Goal: Task Accomplishment & Management: Use online tool/utility

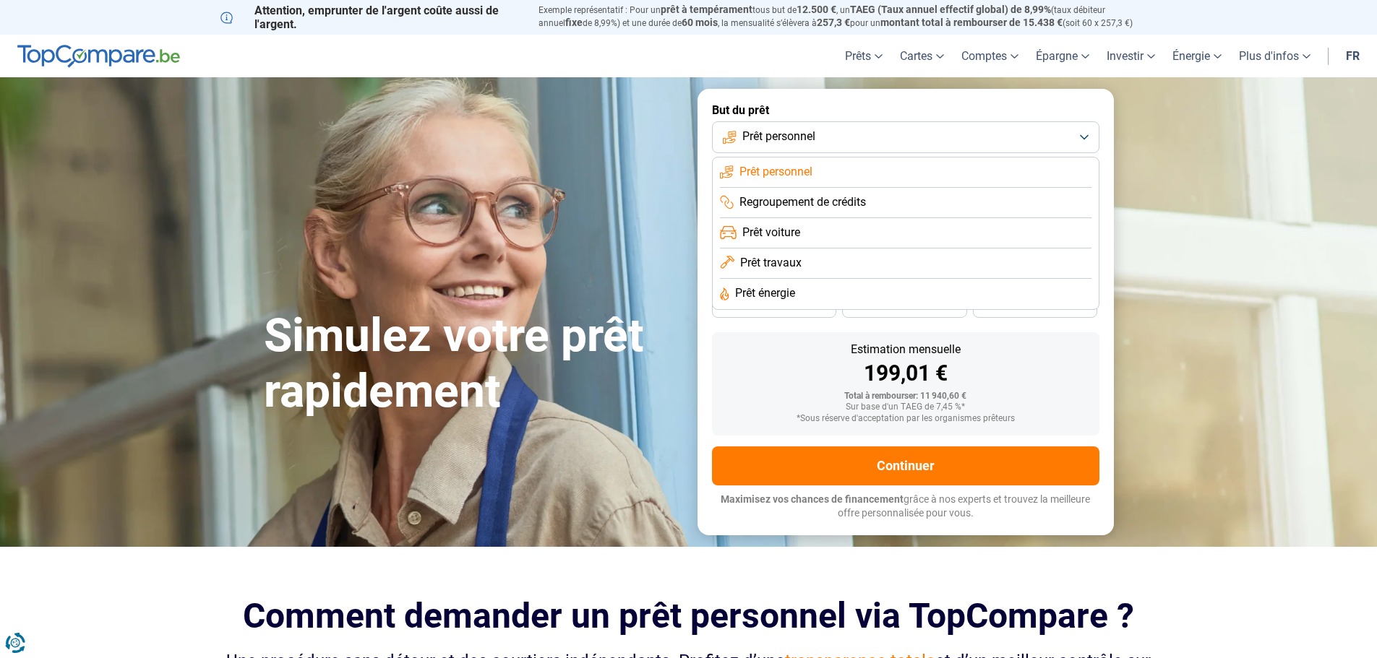
click at [928, 265] on li "Prêt travaux" at bounding box center [905, 264] width 371 height 30
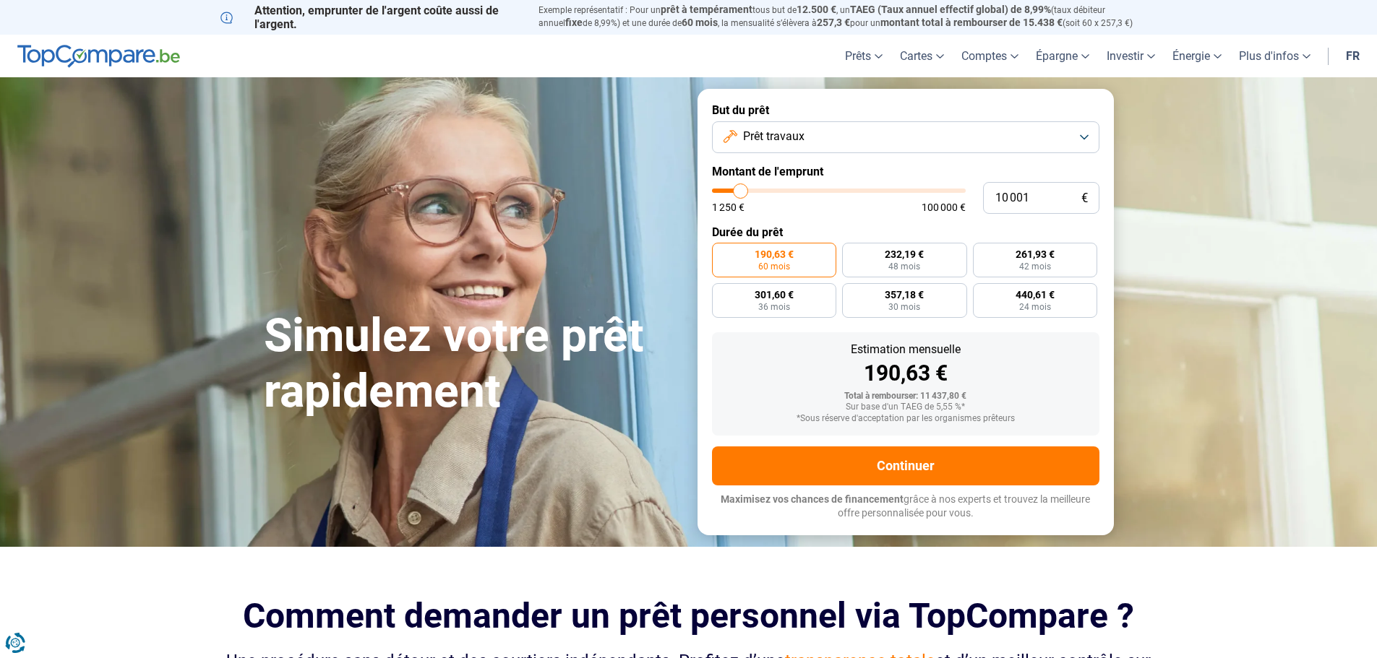
type input "10 500"
type input "10500"
type input "11 000"
type input "11000"
type input "11 250"
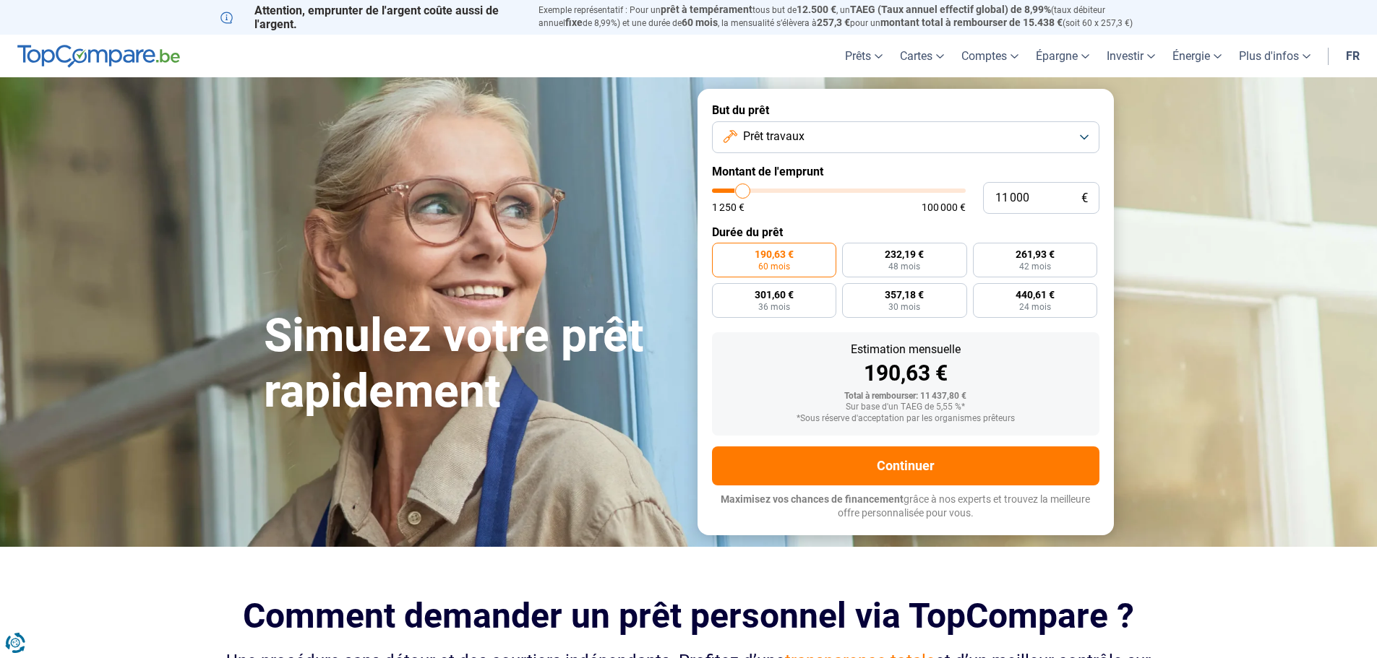
type input "11250"
type input "11 750"
type input "11750"
type input "12 500"
type input "12500"
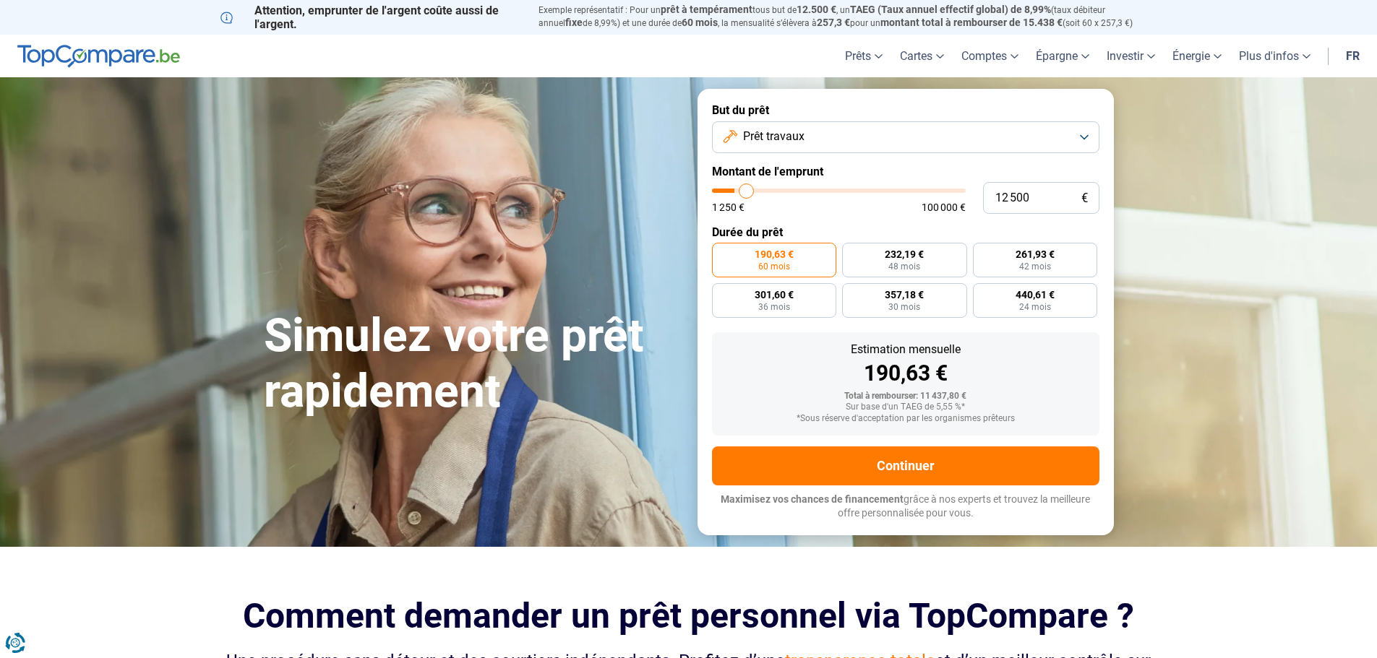
type input "13 000"
type input "13000"
type input "13 500"
type input "13500"
type input "14 500"
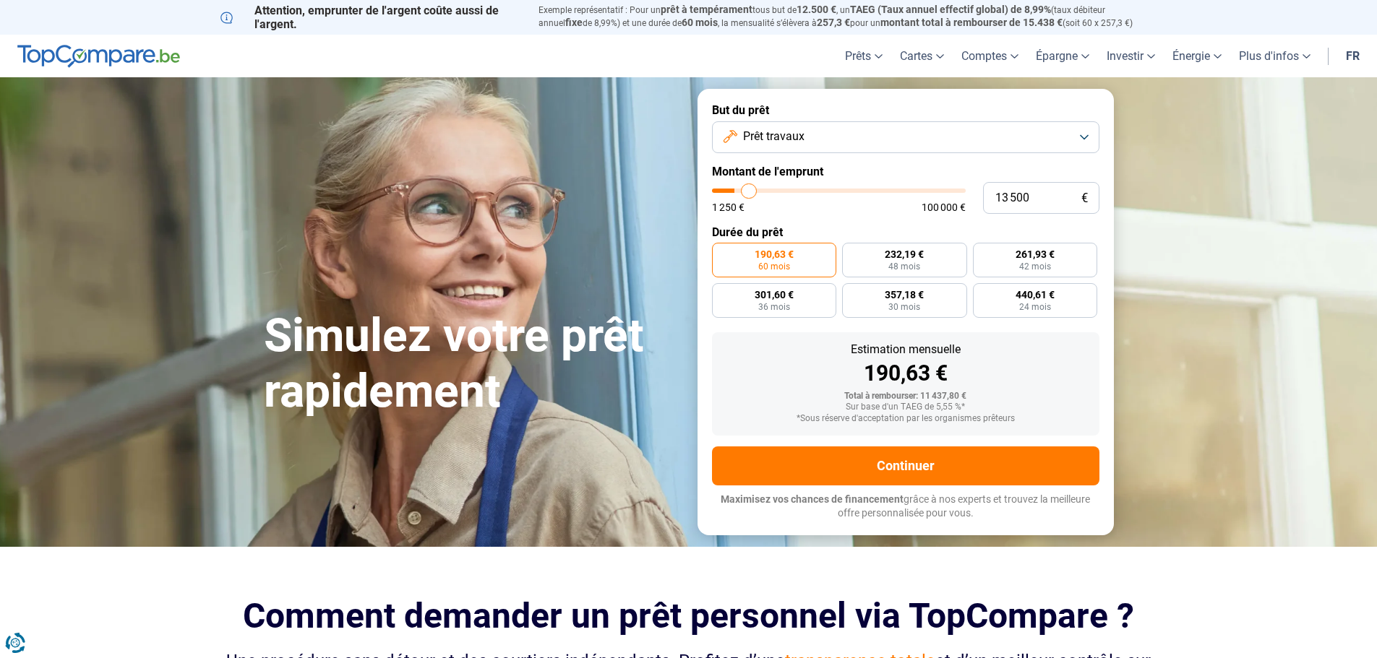
type input "14500"
type input "15 000"
type input "15000"
type input "15 500"
type input "15500"
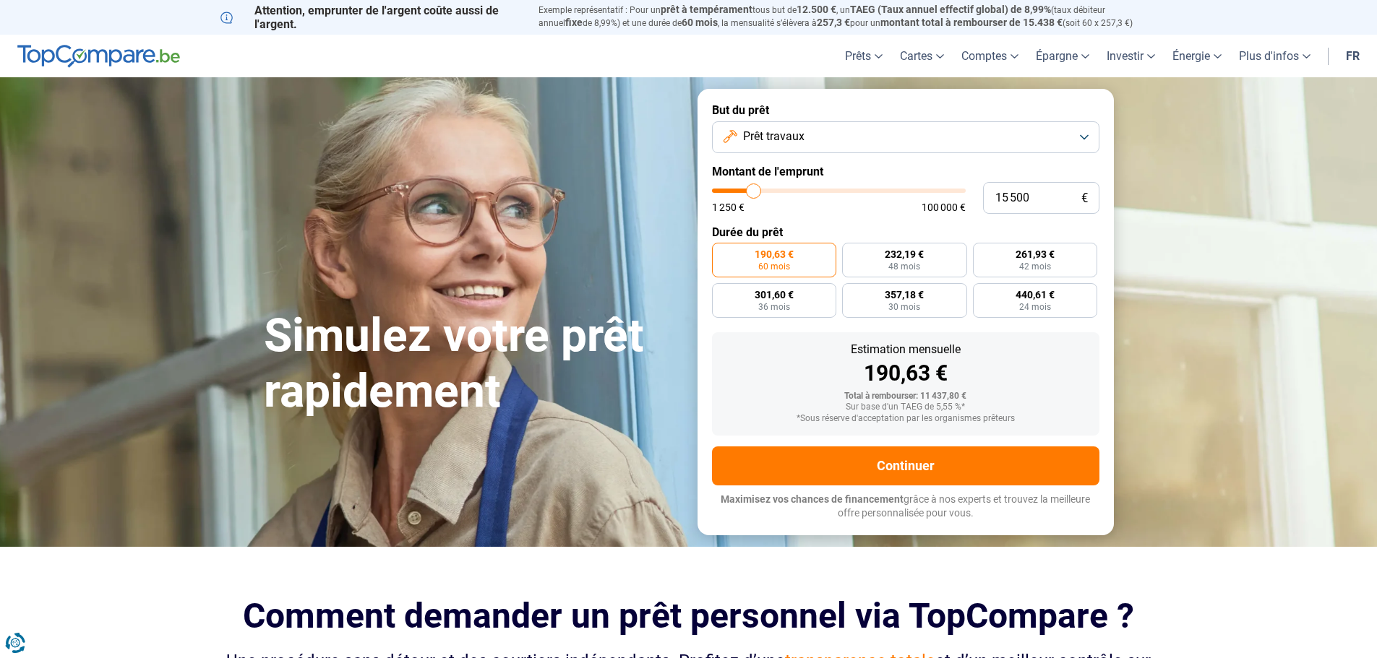
type input "16 000"
type input "16000"
type input "16 500"
type input "16500"
type input "17 000"
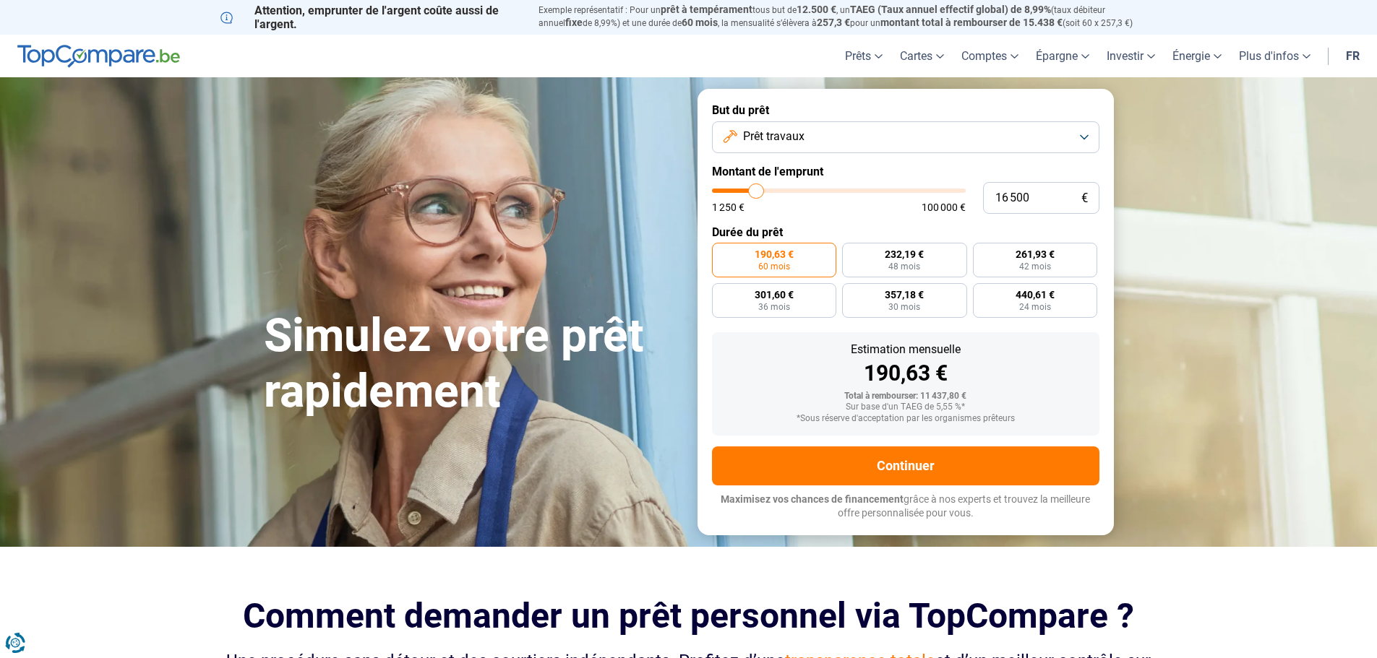
type input "17000"
type input "17 750"
type input "17750"
type input "18 000"
type input "18000"
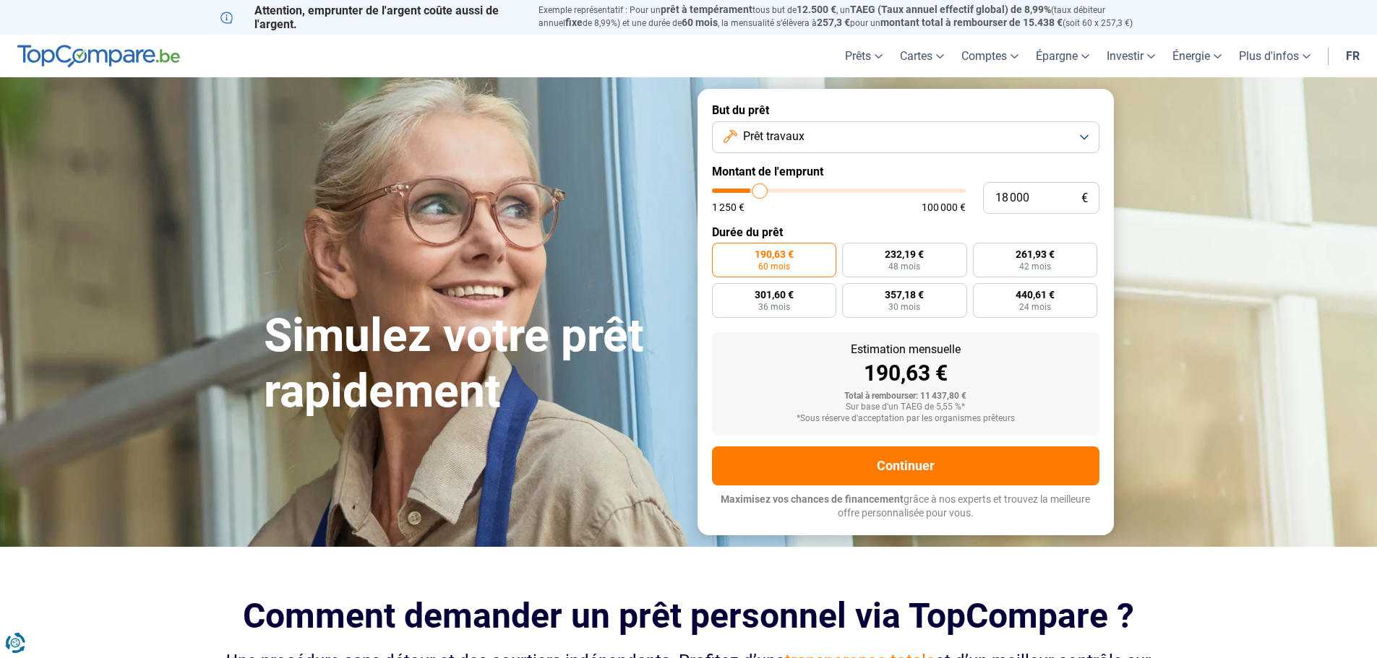
type input "19 000"
type input "19000"
type input "19 750"
type input "19750"
type input "20 000"
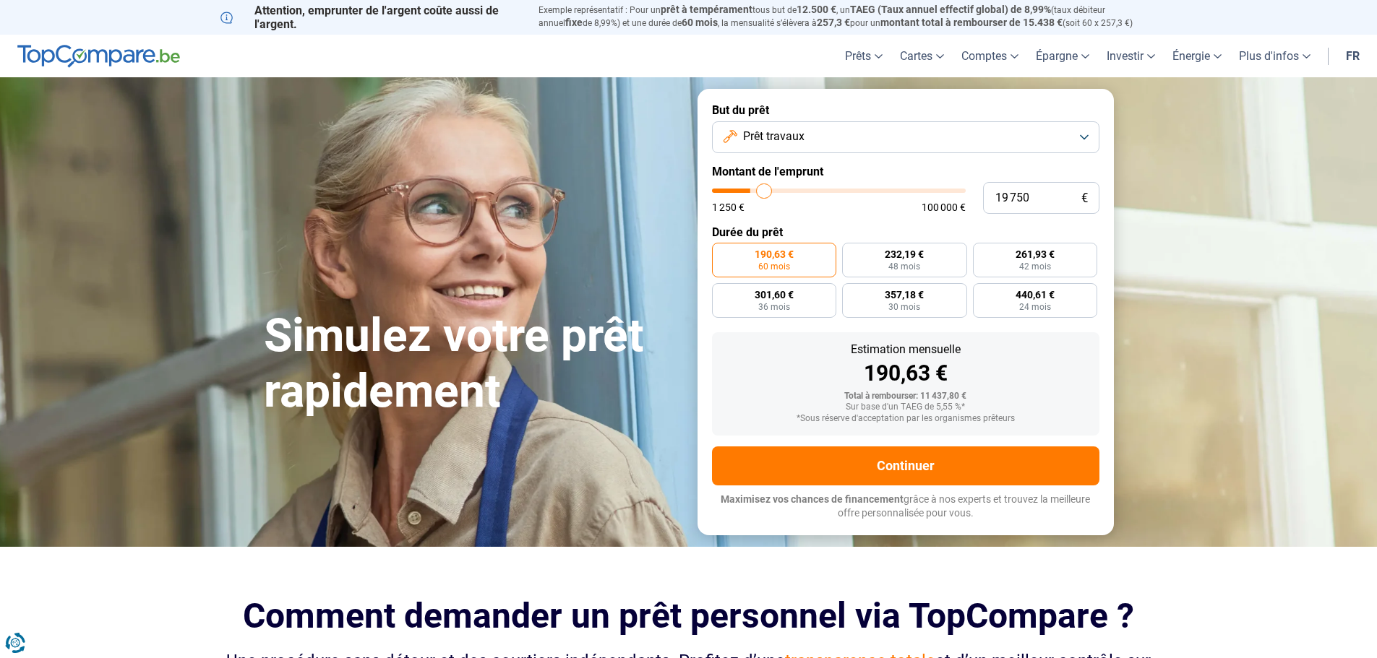
type input "20000"
type input "20 500"
type input "20500"
type input "21 250"
type input "21250"
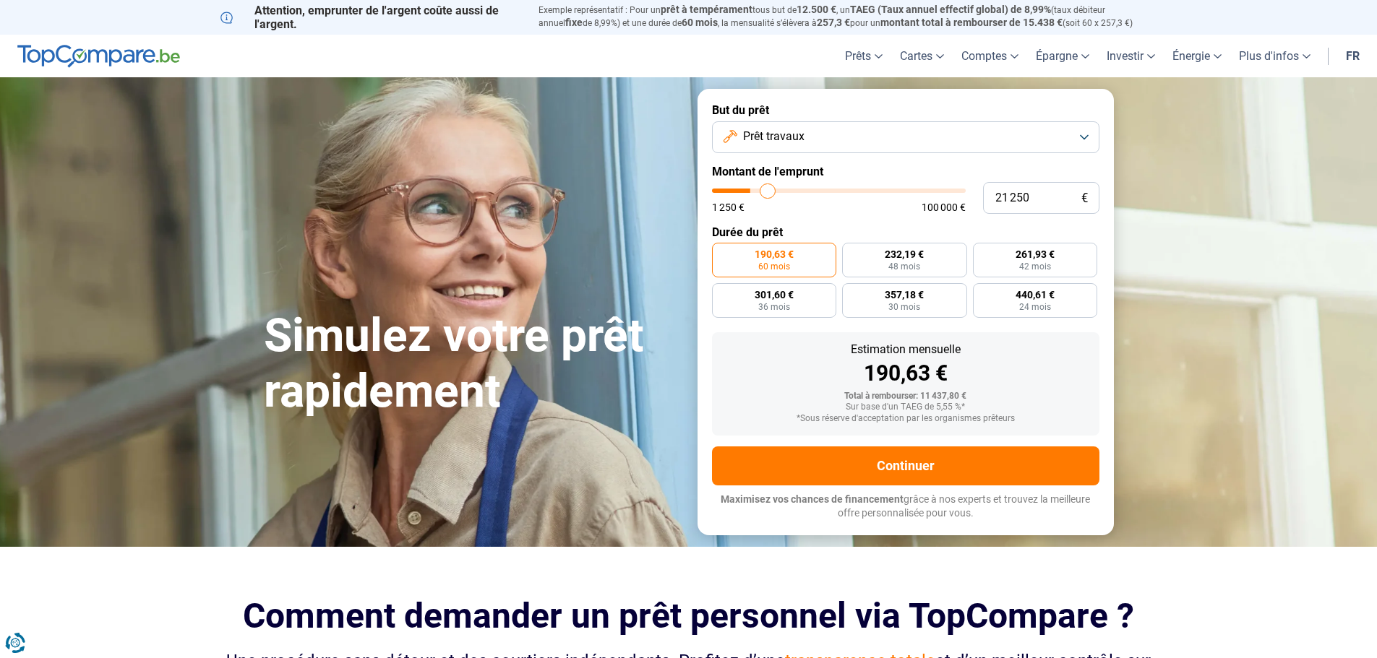
type input "21 500"
type input "21500"
type input "22 250"
type input "22250"
type input "23 000"
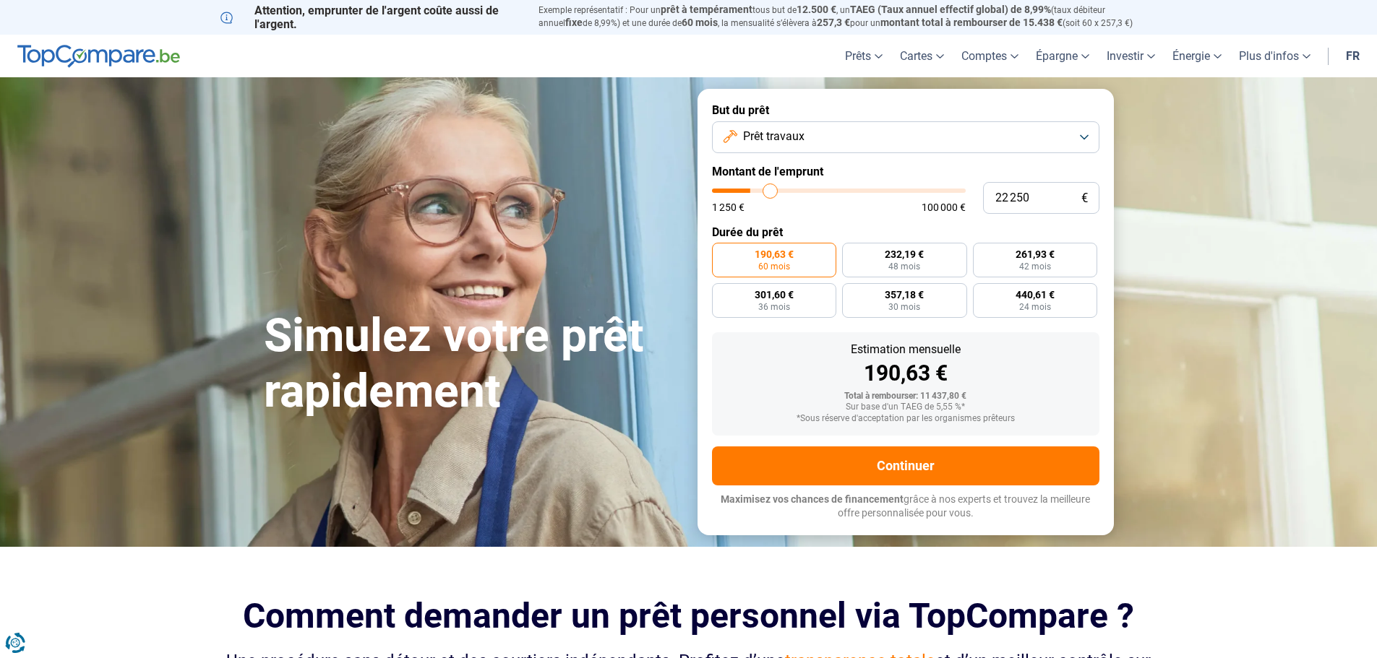
type input "23000"
type input "23 750"
type input "23750"
type input "24 500"
type input "24500"
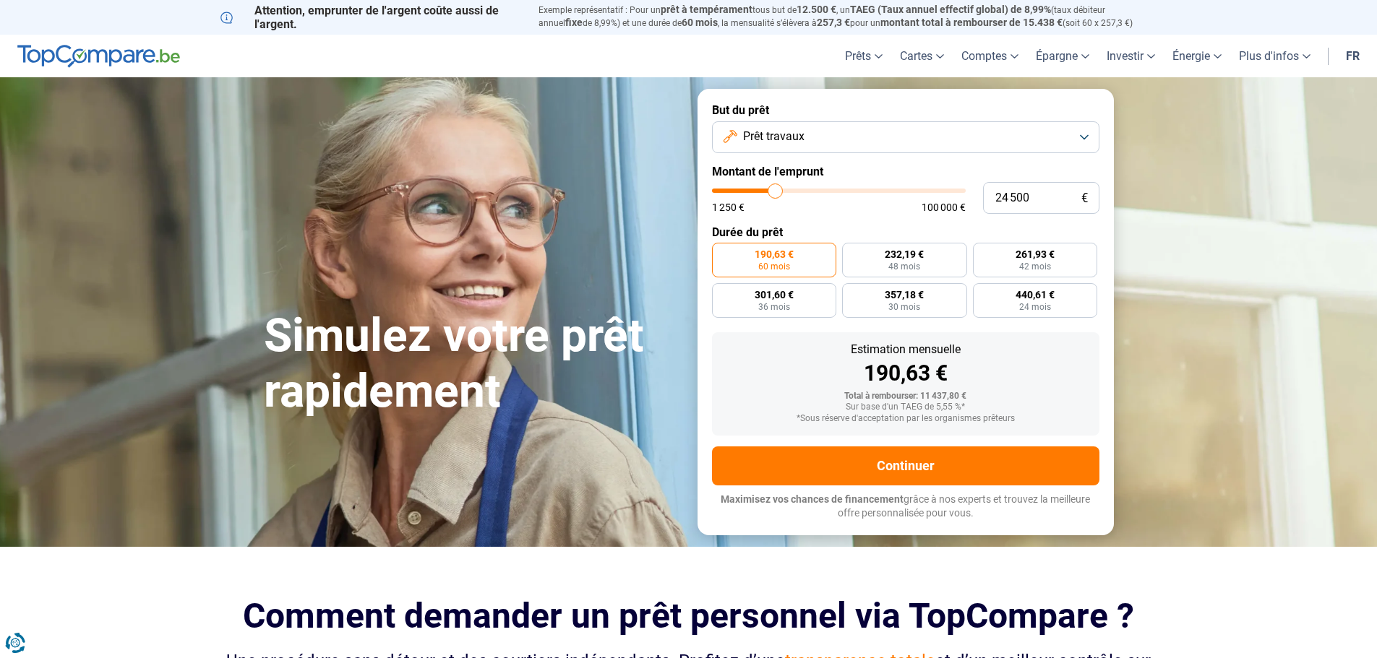
type input "25 000"
type input "25000"
type input "25 250"
type input "25250"
type input "25 750"
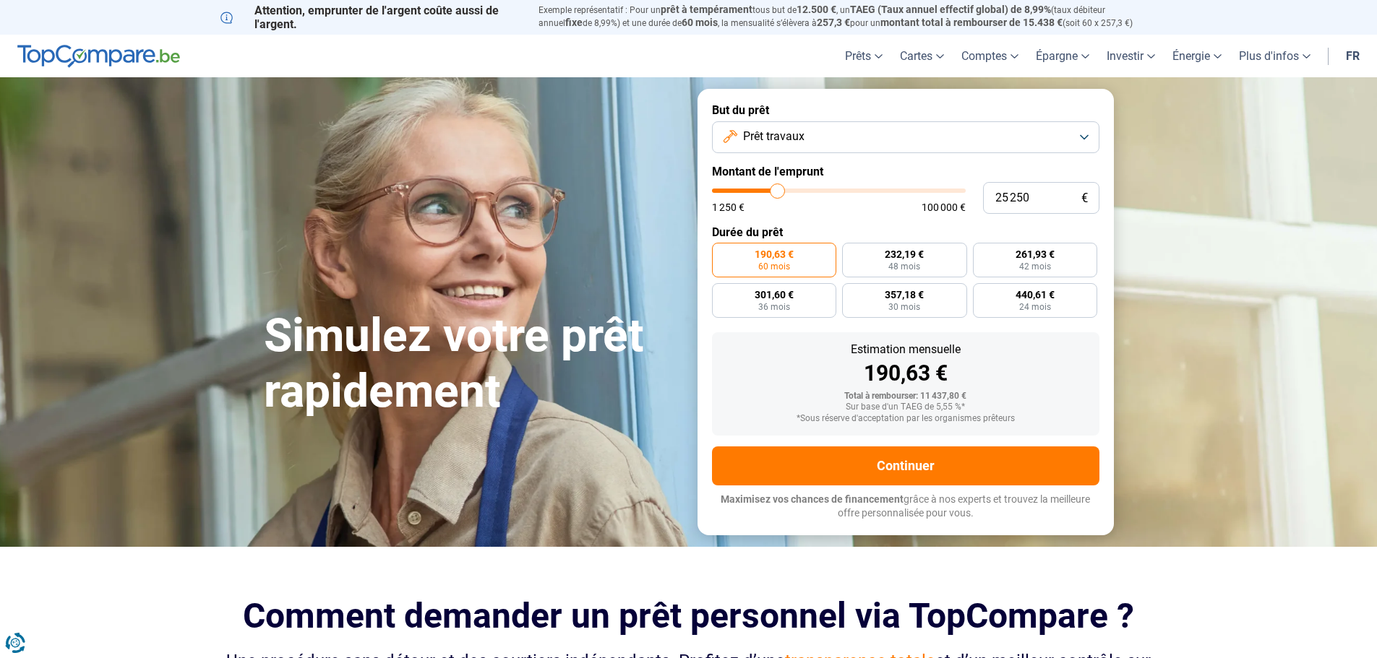
type input "25750"
type input "26 000"
type input "26000"
type input "26 250"
type input "26250"
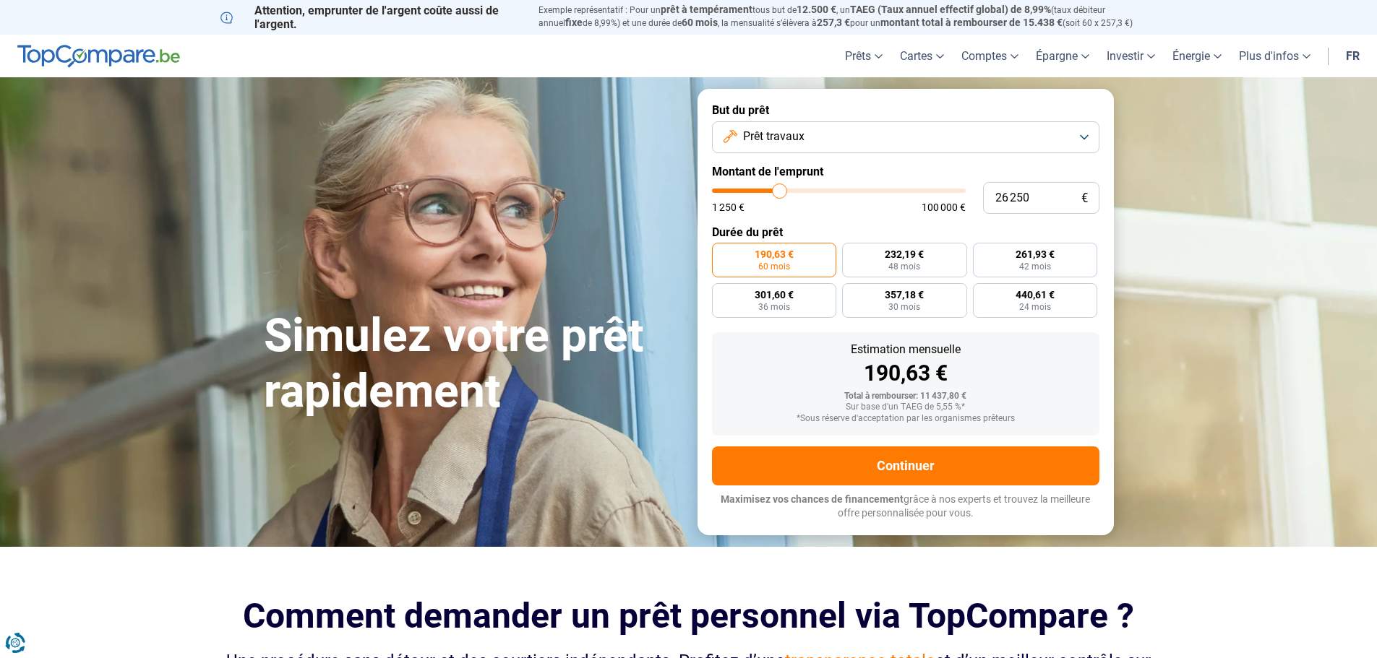
type input "26 500"
type input "26500"
type input "26 750"
type input "26750"
type input "27 250"
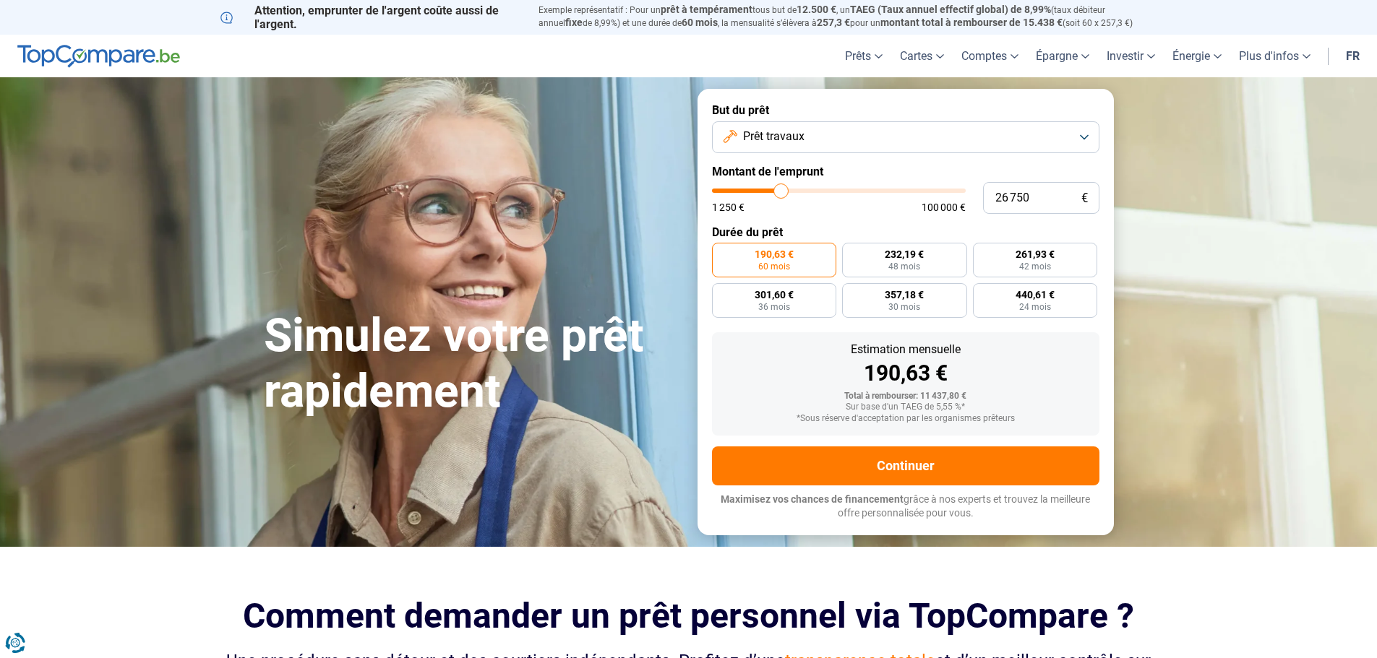
type input "27250"
type input "27 500"
type input "27500"
type input "27 750"
type input "27750"
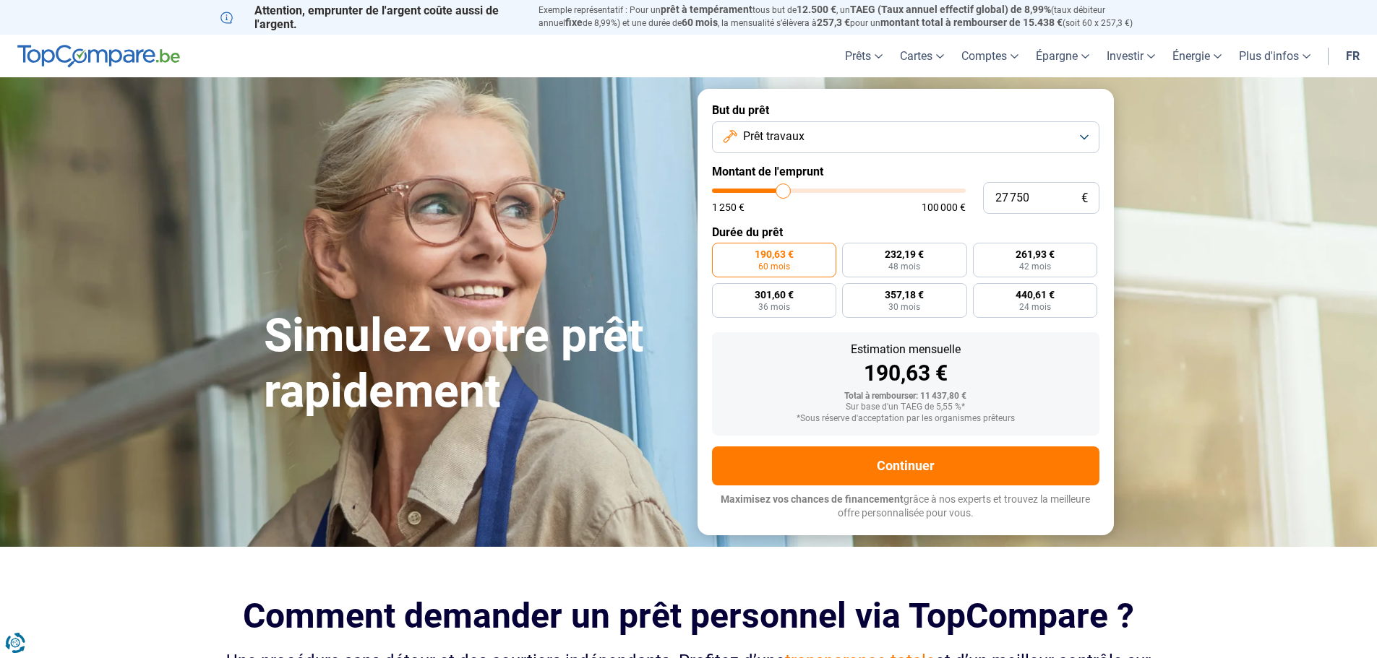
type input "28 000"
type input "28000"
type input "28 250"
type input "28250"
type input "28 750"
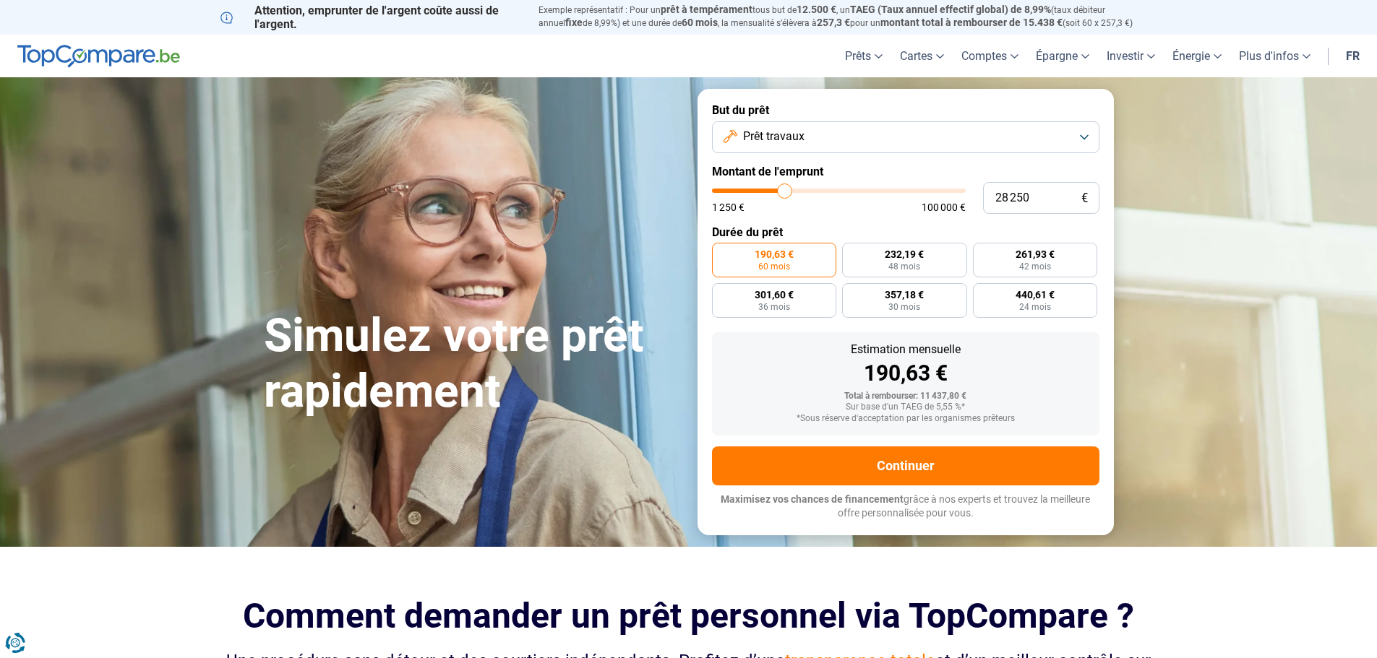
type input "28750"
type input "29 000"
type input "29000"
type input "29 250"
type input "29250"
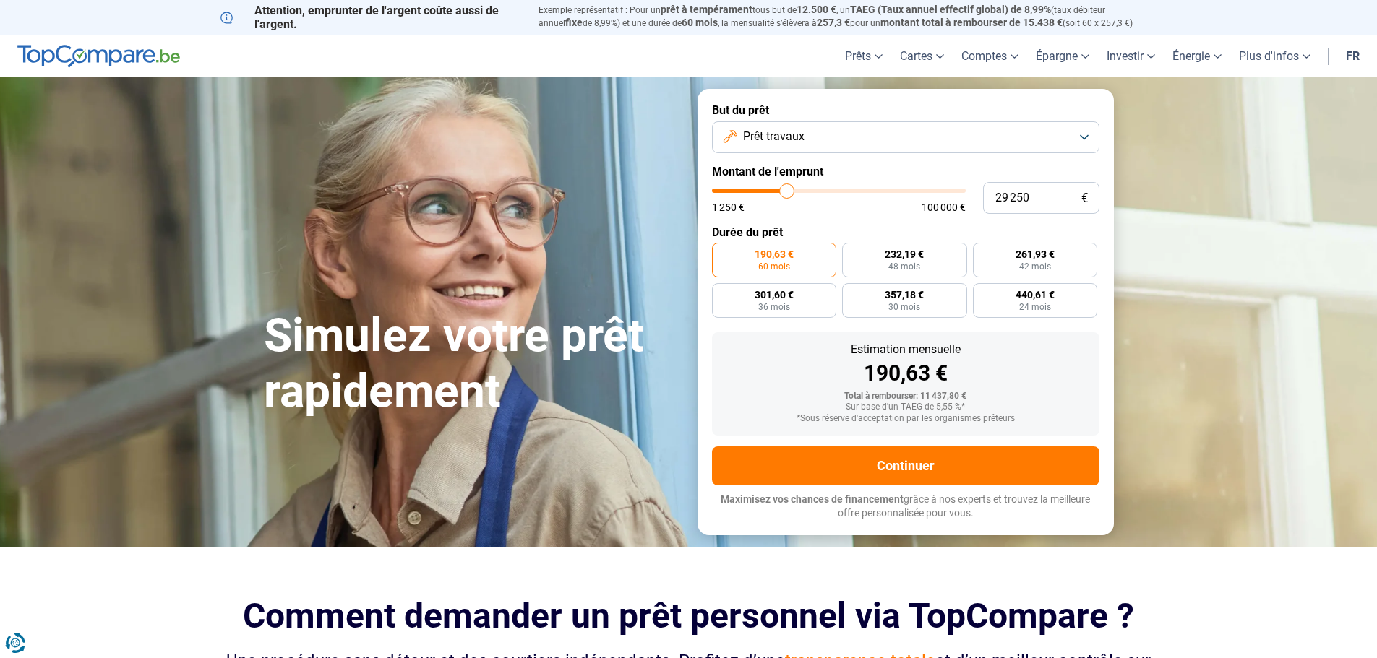
type input "29 500"
type input "29500"
type input "29 750"
type input "29750"
type input "30 250"
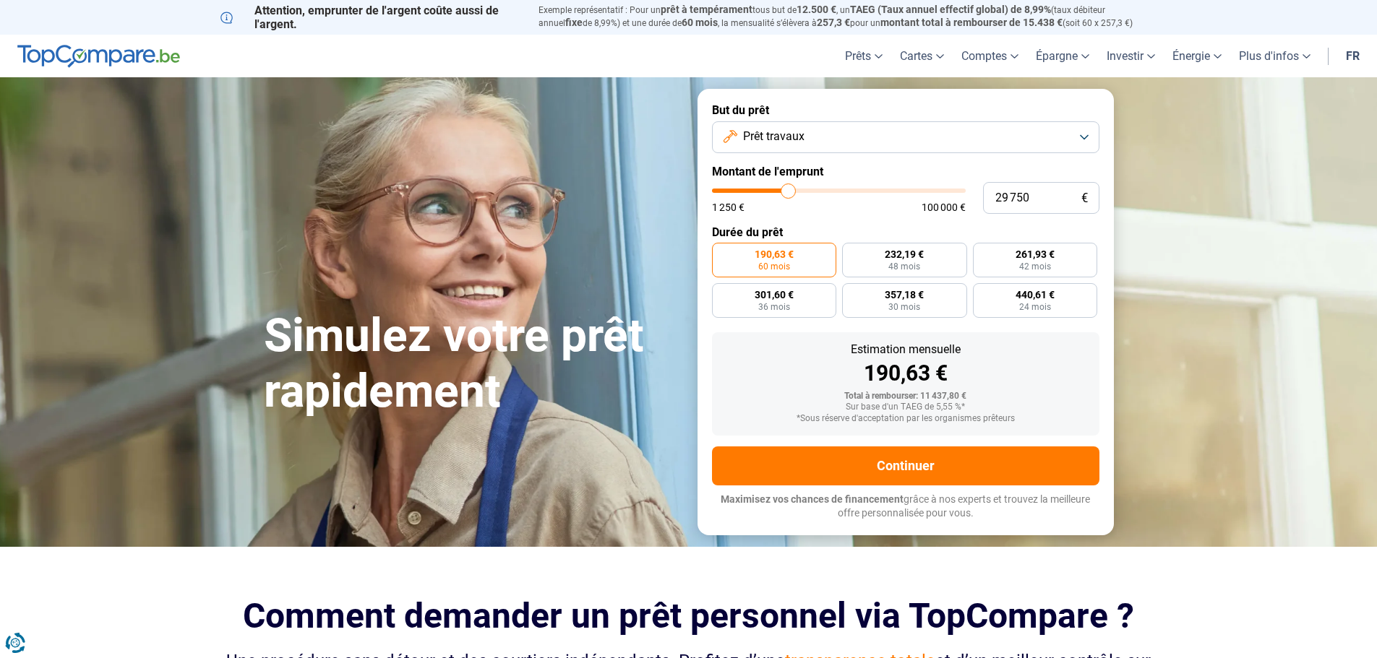
type input "30250"
type input "29 750"
type input "29750"
type input "29 500"
type input "29500"
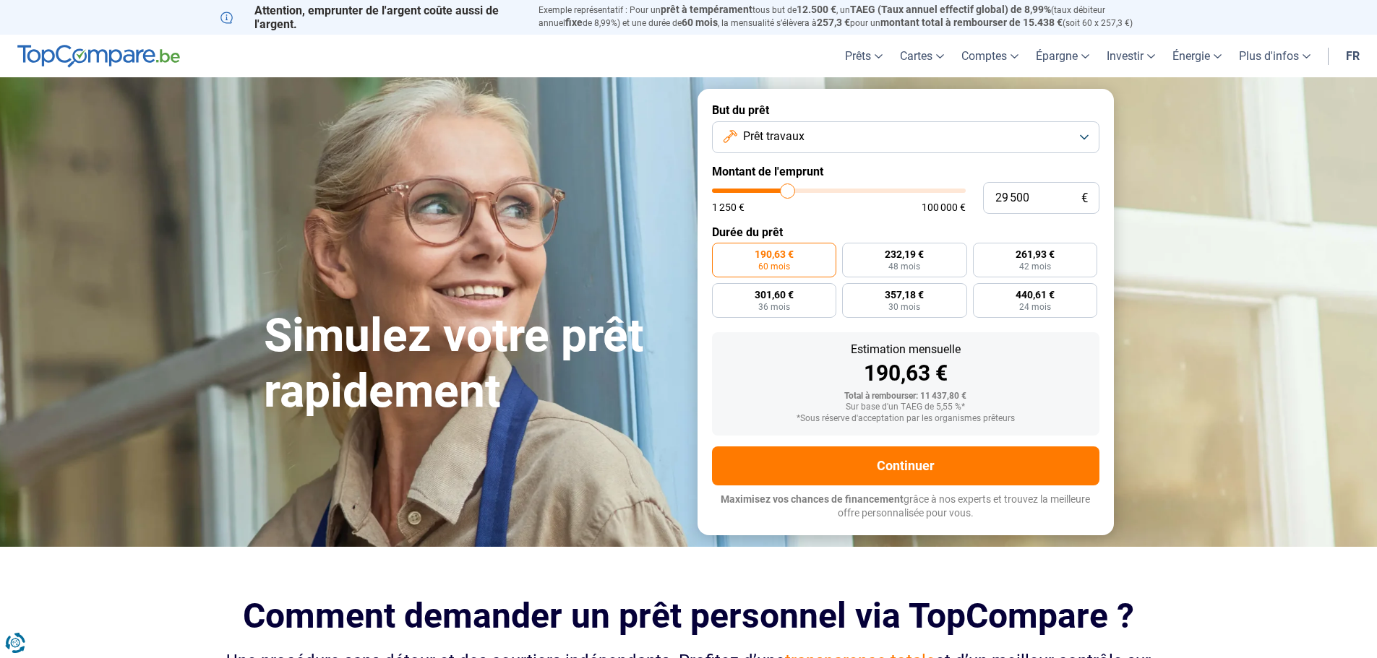
type input "29 250"
type input "29250"
type input "29 500"
type input "29500"
type input "29 750"
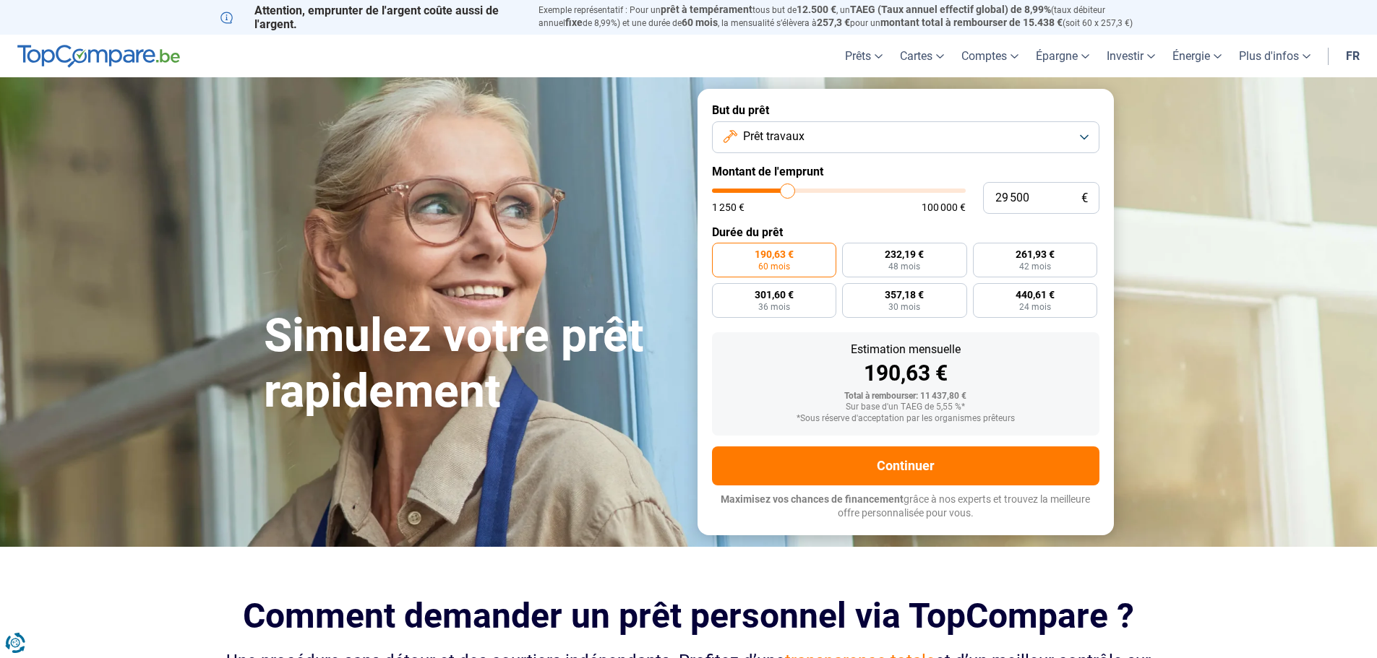
type input "29750"
type input "30 250"
drag, startPoint x: 741, startPoint y: 189, endPoint x: 789, endPoint y: 188, distance: 47.7
type input "30250"
click at [789, 189] on input "range" at bounding box center [839, 191] width 254 height 4
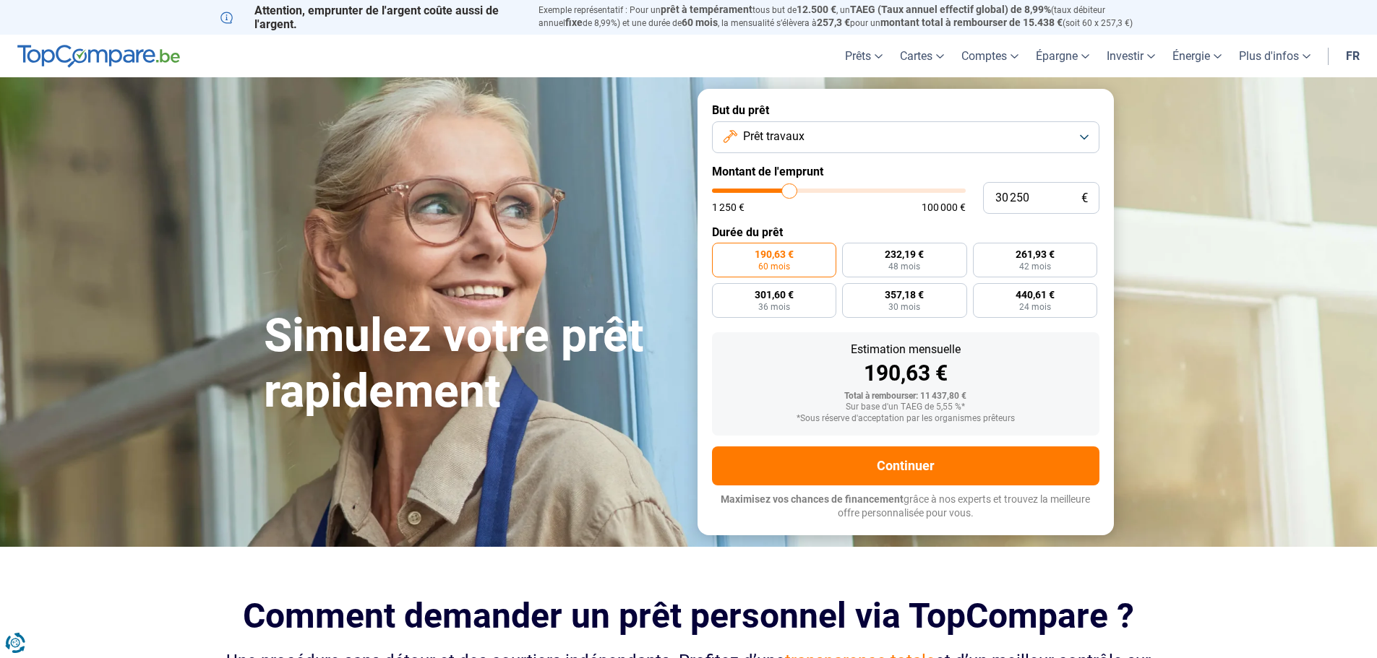
radio input "false"
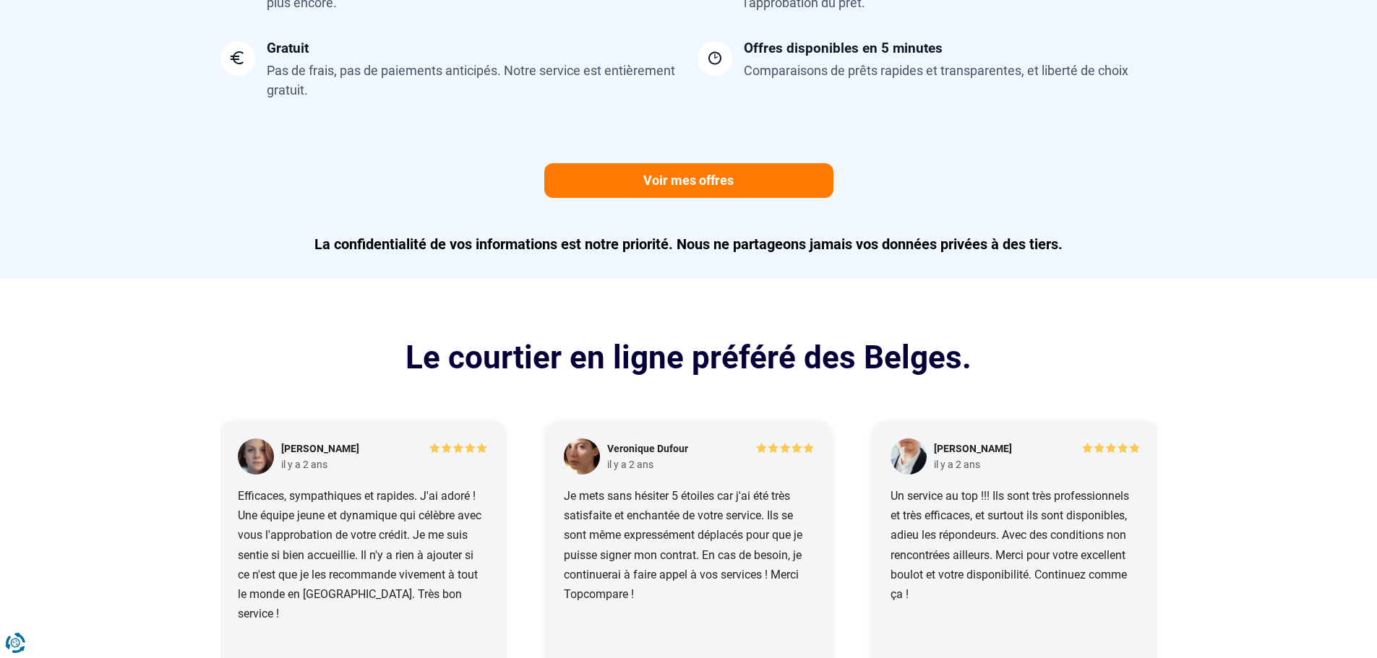
scroll to position [1518, 0]
